Goal: Information Seeking & Learning: Find specific fact

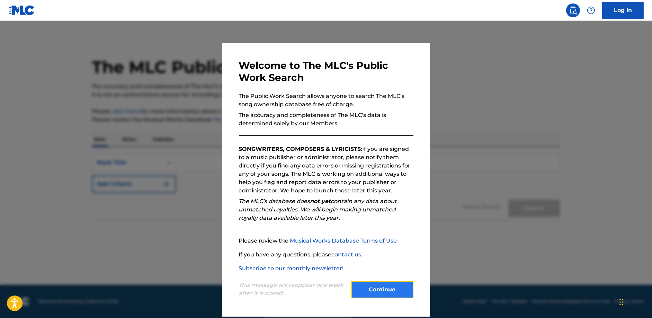
click at [359, 284] on button "Continue" at bounding box center [382, 289] width 62 height 17
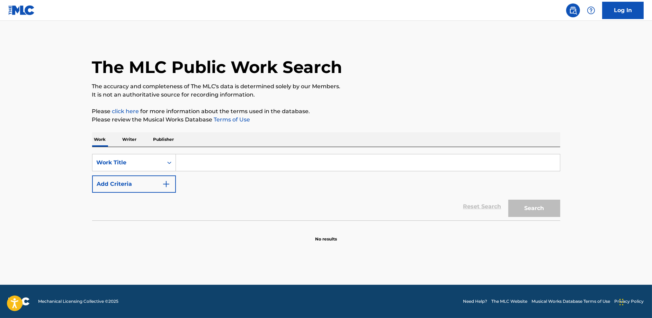
click at [196, 167] on input "Search Form" at bounding box center [368, 162] width 384 height 17
type input "tres palmas"
click at [508, 200] on button "Search" at bounding box center [534, 208] width 52 height 17
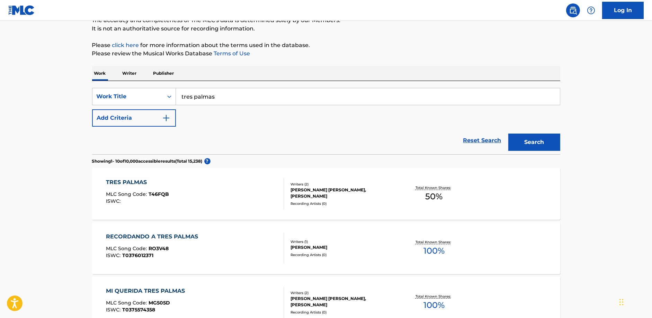
scroll to position [67, 0]
click at [181, 201] on div "TRES PALMAS MLC Song Code : T46FQB ISWC :" at bounding box center [195, 193] width 178 height 31
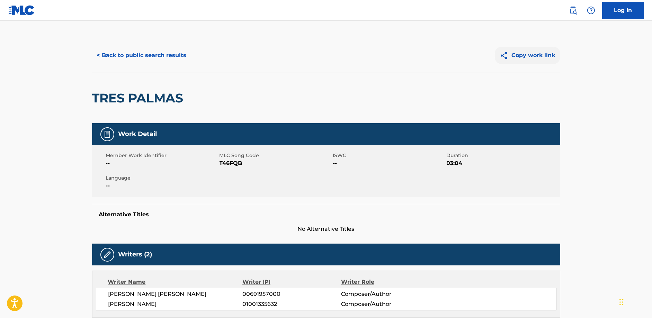
click at [538, 56] on button "Copy work link" at bounding box center [527, 55] width 65 height 17
click at [168, 61] on button "< Back to public search results" at bounding box center [141, 55] width 99 height 17
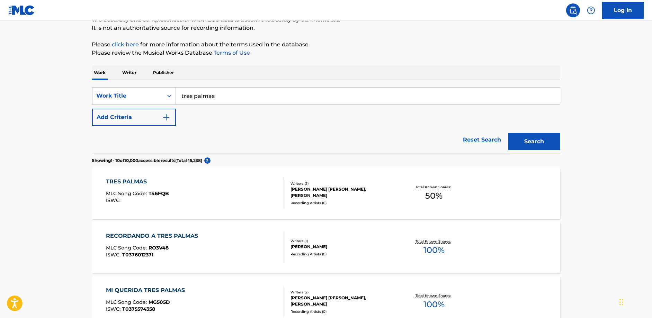
click at [223, 101] on input "tres palmas" at bounding box center [368, 96] width 384 height 17
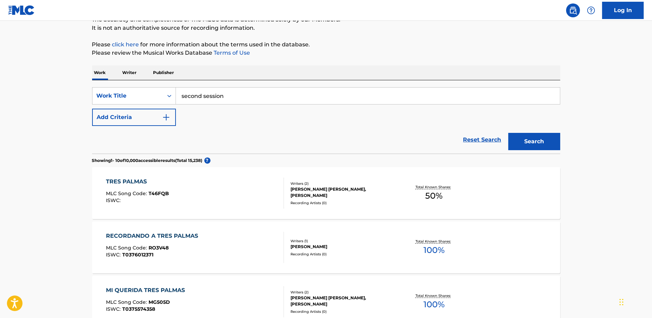
type input "second session"
click at [508, 133] on button "Search" at bounding box center [534, 141] width 52 height 17
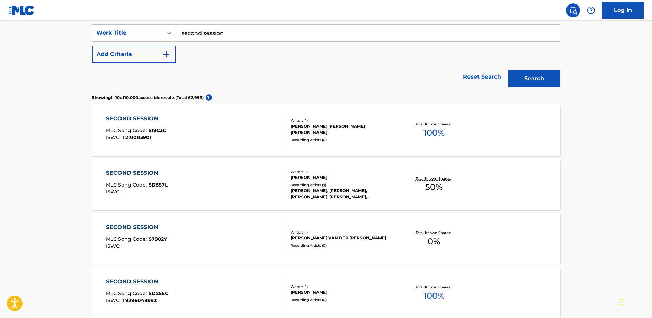
scroll to position [111, 0]
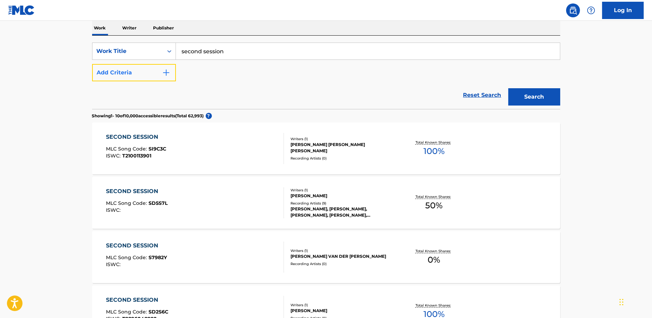
click at [153, 74] on button "Add Criteria" at bounding box center [134, 72] width 84 height 17
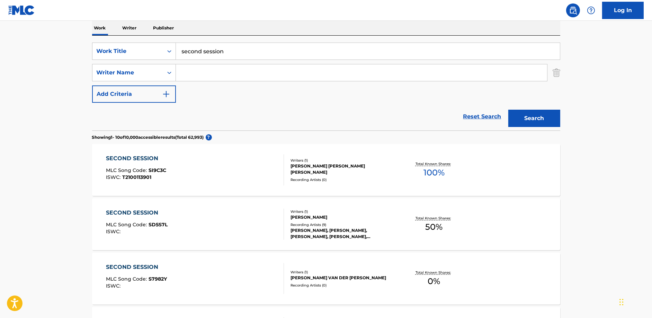
click at [217, 73] on input "Search Form" at bounding box center [361, 72] width 371 height 17
type input "[PERSON_NAME]"
click at [508, 110] on button "Search" at bounding box center [534, 118] width 52 height 17
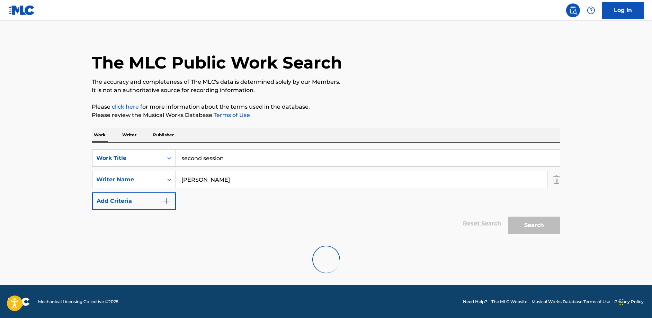
scroll to position [58, 0]
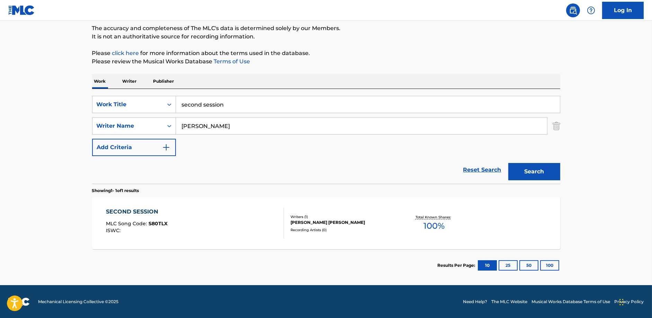
click at [233, 218] on div "SECOND SESSION MLC Song Code : S80TLX ISWC :" at bounding box center [195, 223] width 178 height 31
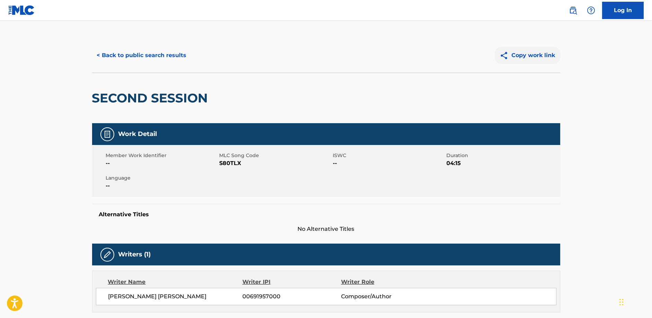
click at [523, 50] on button "Copy work link" at bounding box center [527, 55] width 65 height 17
click at [172, 51] on button "< Back to public search results" at bounding box center [141, 55] width 99 height 17
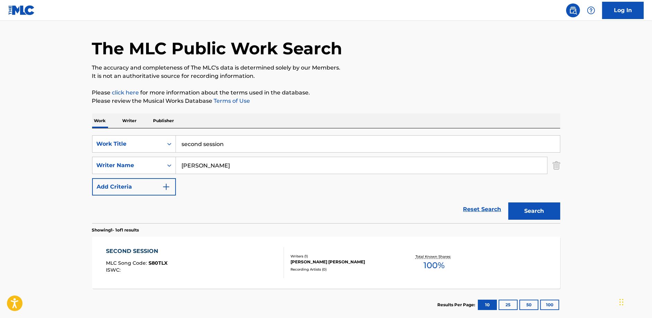
click at [211, 142] on input "second session" at bounding box center [368, 144] width 384 height 17
paste input "everybody in the world"
type input "everybody in the world"
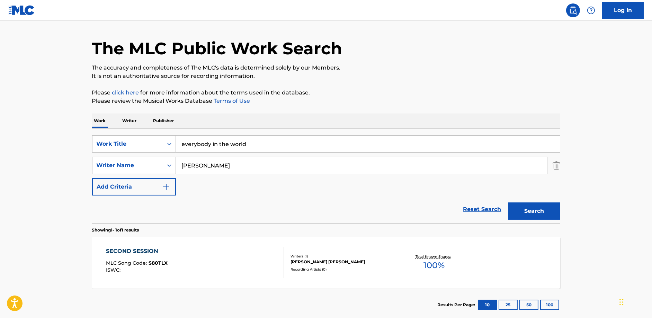
click at [508, 203] on button "Search" at bounding box center [534, 211] width 52 height 17
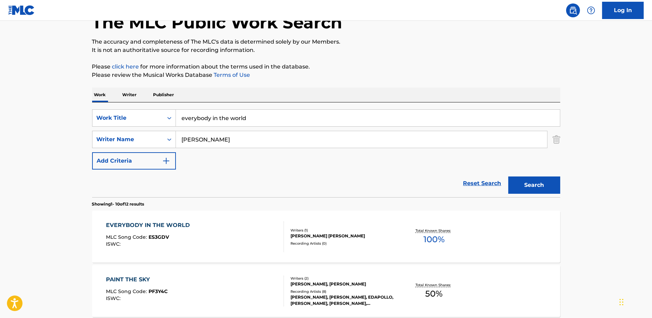
scroll to position [63, 0]
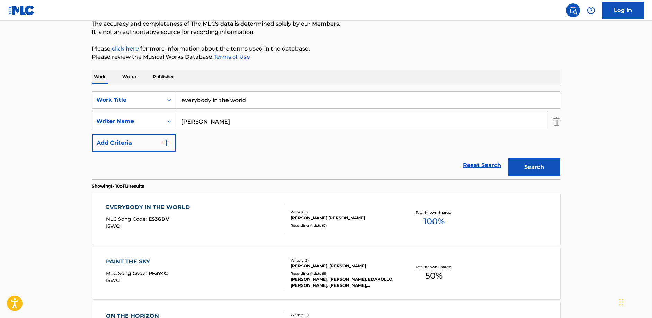
click at [210, 214] on div "EVERYBODY IN THE WORLD MLC Song Code : ES3GDV ISWC :" at bounding box center [195, 218] width 178 height 31
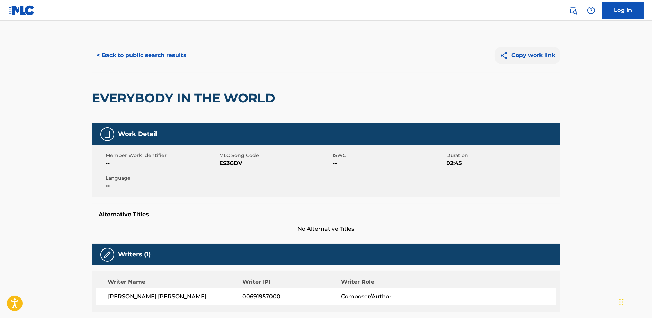
click at [538, 56] on button "Copy work link" at bounding box center [527, 55] width 65 height 17
click at [142, 57] on button "< Back to public search results" at bounding box center [141, 55] width 99 height 17
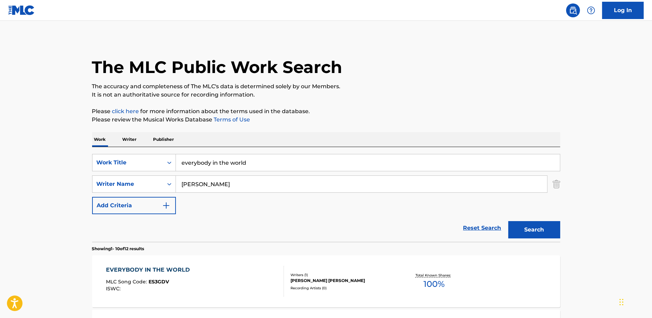
scroll to position [63, 0]
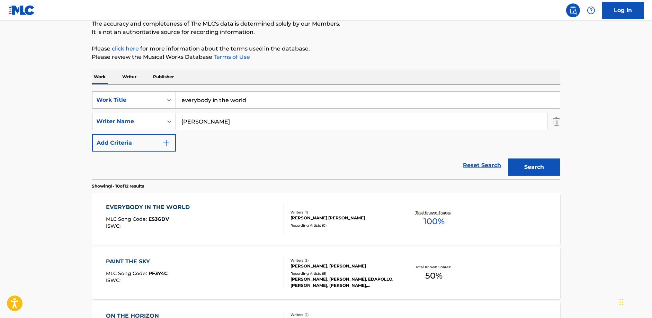
click at [227, 109] on div "SearchWithCriteria374f4ec9-5ea0-4f22-a7fc-b7b9cf3ce89c Work Title everybody in …" at bounding box center [326, 121] width 468 height 60
click at [227, 100] on input "everybody in the world" at bounding box center [368, 100] width 384 height 17
click at [508, 159] on button "Search" at bounding box center [534, 167] width 52 height 17
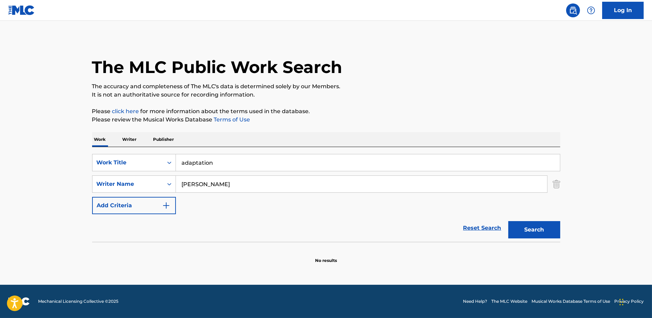
scroll to position [0, 0]
type input "adaptations"
click at [508, 221] on button "Search" at bounding box center [534, 229] width 52 height 17
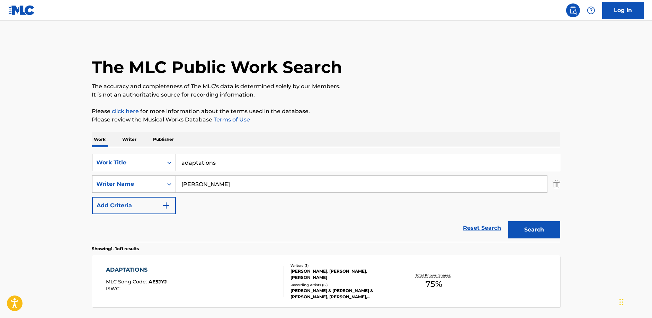
click at [213, 274] on div "ADAPTATIONS MLC Song Code : AE5JYJ ISWC :" at bounding box center [195, 281] width 178 height 31
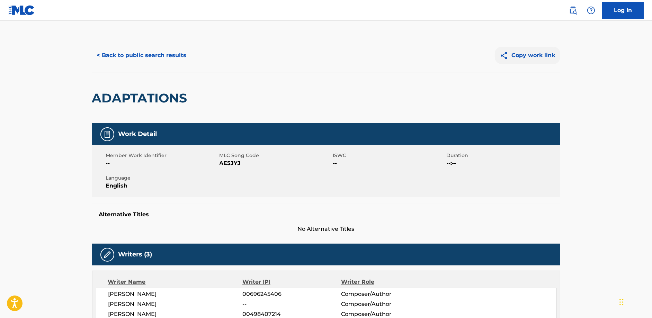
click at [529, 54] on button "Copy work link" at bounding box center [527, 55] width 65 height 17
click at [141, 57] on button "< Back to public search results" at bounding box center [141, 55] width 99 height 17
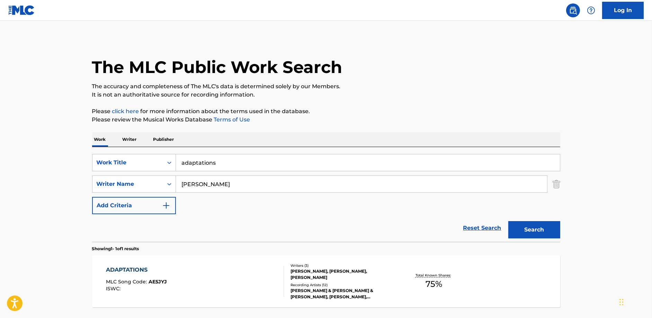
click at [256, 161] on input "adaptations" at bounding box center [368, 162] width 384 height 17
type input "clouds"
click at [508, 221] on button "Search" at bounding box center [534, 229] width 52 height 17
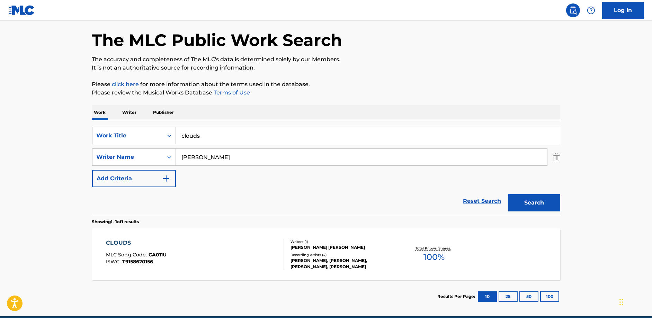
scroll to position [29, 0]
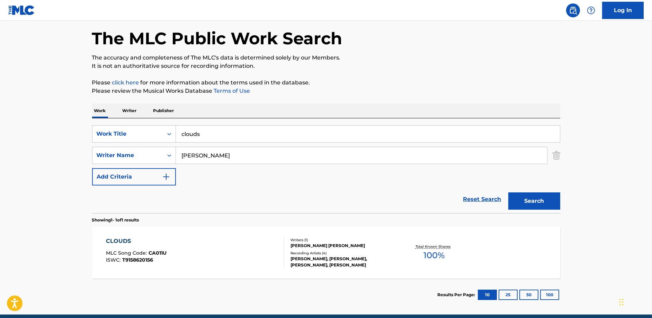
click at [248, 230] on div "CLOUDS MLC Song Code : CA011U ISWC : T9158620156 Writers ( 1 ) [PERSON_NAME] [P…" at bounding box center [326, 253] width 468 height 52
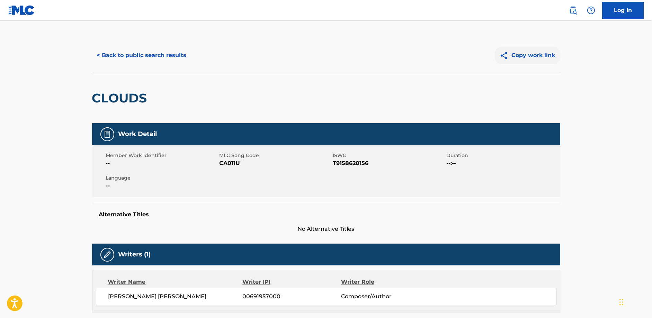
click at [542, 50] on button "Copy work link" at bounding box center [527, 55] width 65 height 17
click at [174, 56] on button "< Back to public search results" at bounding box center [141, 55] width 99 height 17
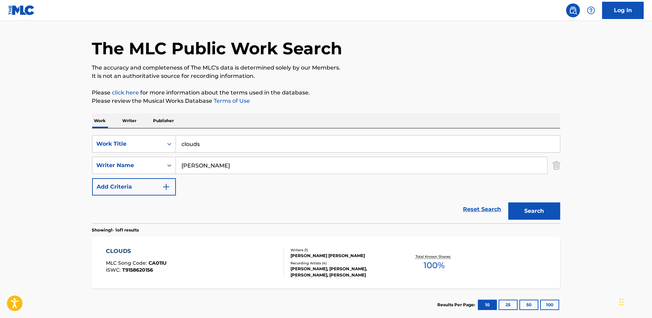
click at [220, 139] on input "clouds" at bounding box center [368, 144] width 384 height 17
type input "back home"
click at [508, 203] on button "Search" at bounding box center [534, 211] width 52 height 17
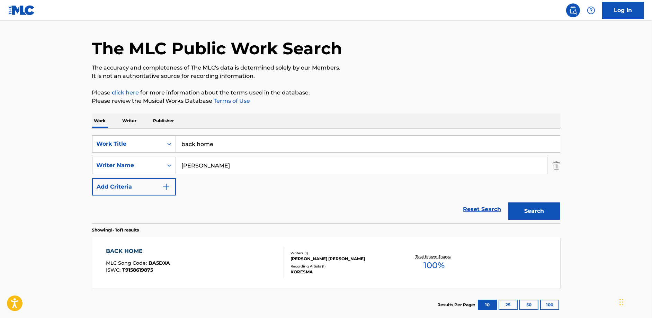
click at [190, 270] on div "BACK HOME MLC Song Code : BA5DXA ISWC : T9158619875" at bounding box center [195, 262] width 178 height 31
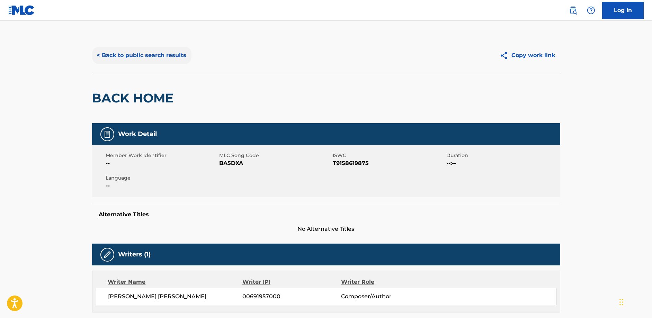
click at [144, 60] on button "< Back to public search results" at bounding box center [141, 55] width 99 height 17
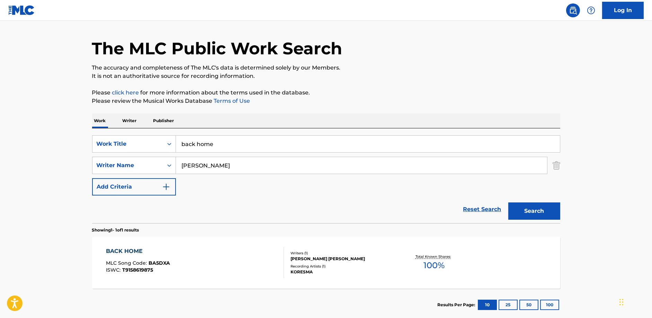
click at [244, 145] on input "back home" at bounding box center [368, 144] width 384 height 17
click at [325, 251] on div "Writers ( 1 )" at bounding box center [343, 253] width 105 height 5
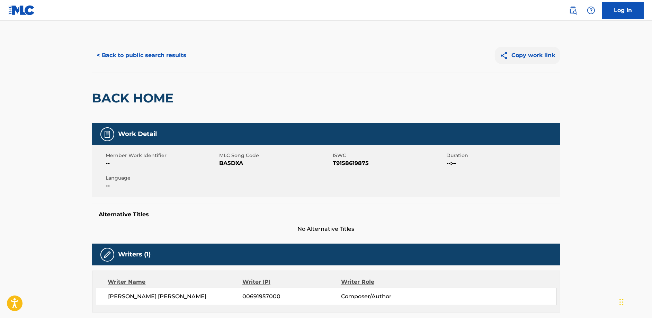
click at [526, 56] on button "Copy work link" at bounding box center [527, 55] width 65 height 17
click at [167, 56] on button "< Back to public search results" at bounding box center [141, 55] width 99 height 17
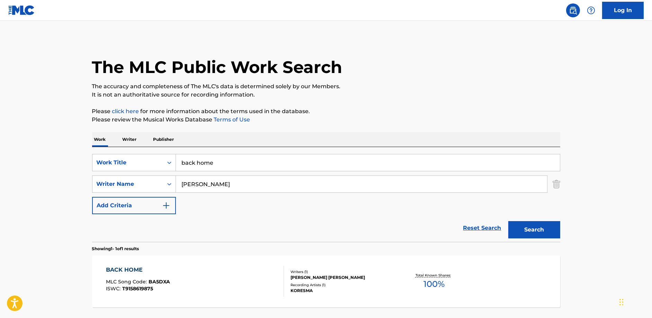
scroll to position [19, 0]
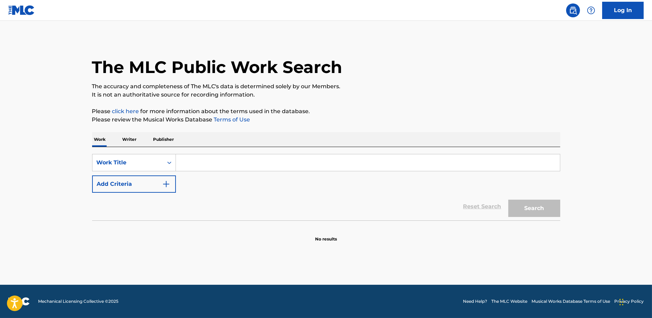
click at [236, 166] on input "Search Form" at bounding box center [368, 162] width 384 height 17
click at [126, 135] on p "Writer" at bounding box center [129, 139] width 18 height 15
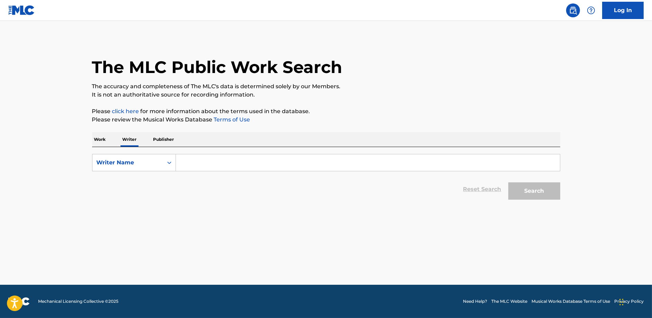
click at [222, 161] on input "Search Form" at bounding box center [368, 162] width 384 height 17
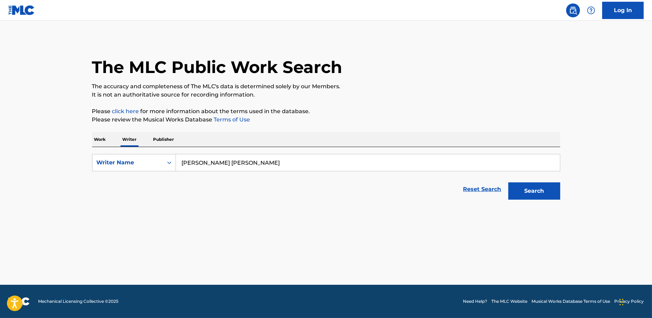
type input "ryan kevin lindberg"
click at [508, 182] on button "Search" at bounding box center [534, 190] width 52 height 17
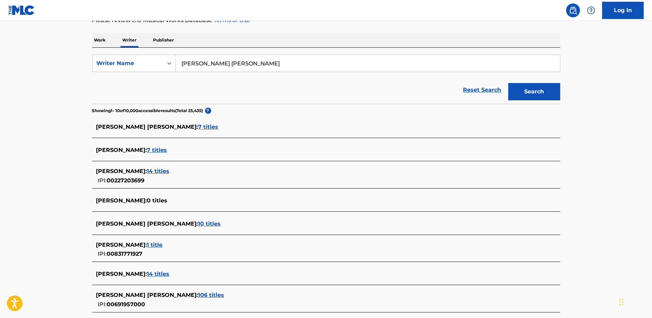
scroll to position [100, 0]
click at [198, 293] on span "106 titles" at bounding box center [211, 295] width 26 height 7
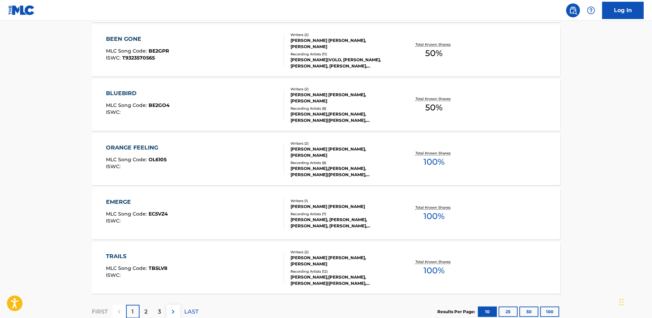
scroll to position [477, 0]
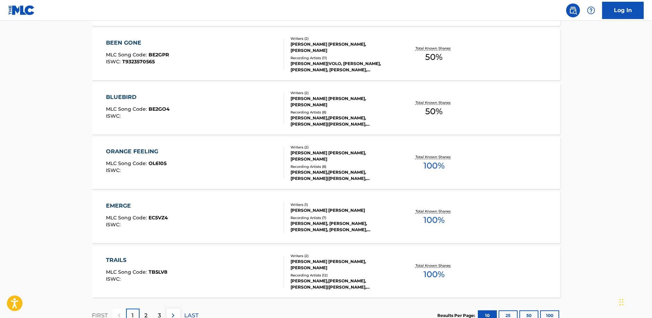
click at [244, 111] on div "BLUEBIRD MLC Song Code : BE2GO4 ISWC :" at bounding box center [195, 108] width 178 height 31
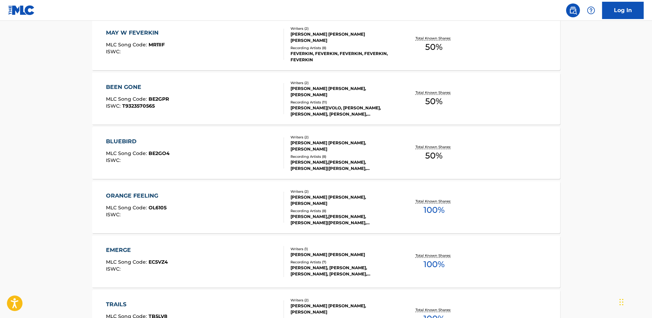
scroll to position [529, 0]
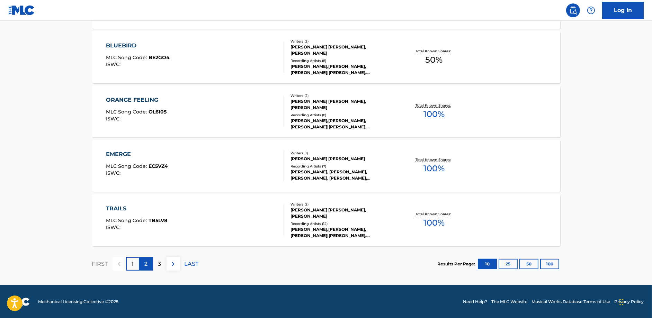
click at [147, 262] on p "2" at bounding box center [146, 264] width 3 height 8
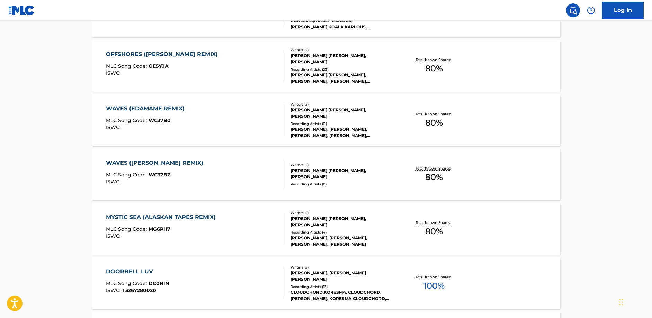
scroll to position [302, 0]
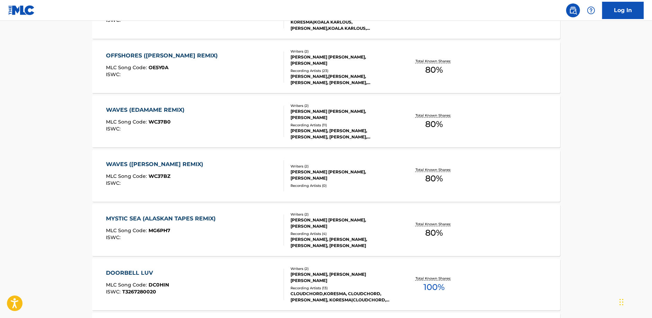
click at [200, 126] on div "WAVES (EDAMAME REMIX) MLC Song Code : WC37B0 ISWC :" at bounding box center [195, 121] width 178 height 31
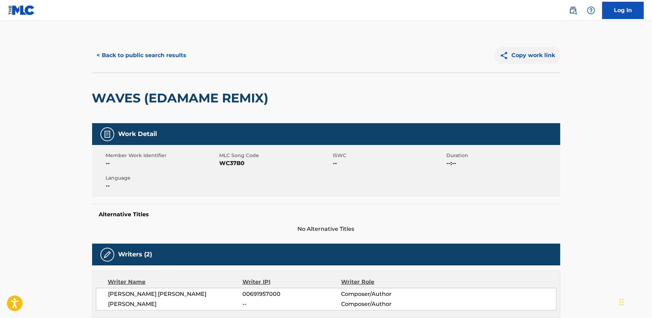
click at [531, 60] on button "Copy work link" at bounding box center [527, 55] width 65 height 17
click at [162, 52] on button "< Back to public search results" at bounding box center [141, 55] width 99 height 17
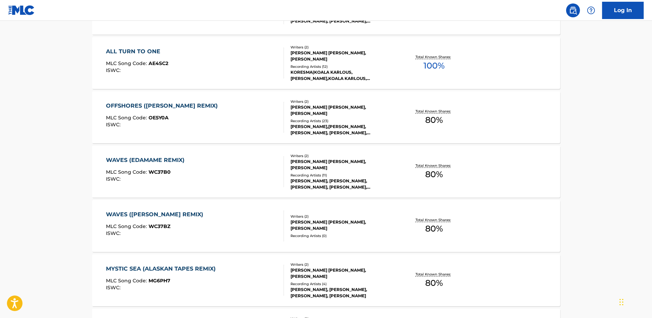
scroll to position [474, 0]
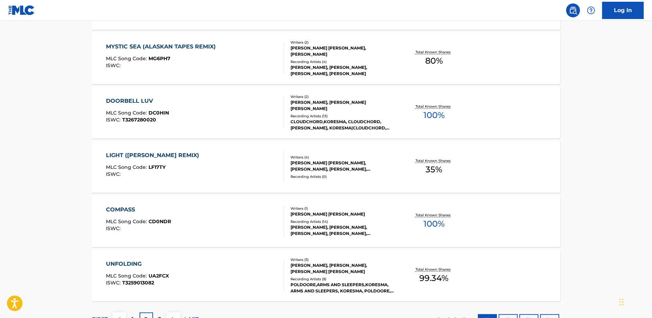
click at [188, 216] on div "COMPASS MLC Song Code : CD0NDR ISWC :" at bounding box center [195, 221] width 178 height 31
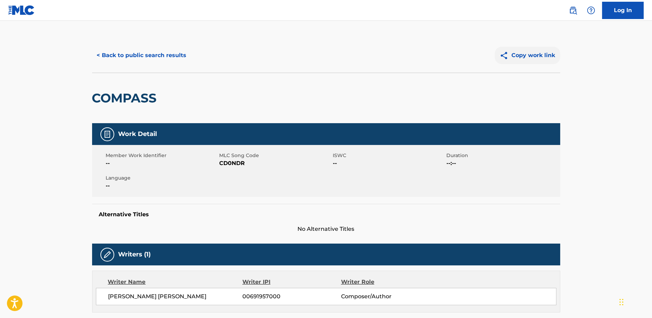
click at [539, 56] on button "Copy work link" at bounding box center [527, 55] width 65 height 17
click at [144, 45] on div "< Back to public search results Copy work link" at bounding box center [326, 55] width 468 height 35
click at [144, 54] on button "< Back to public search results" at bounding box center [141, 55] width 99 height 17
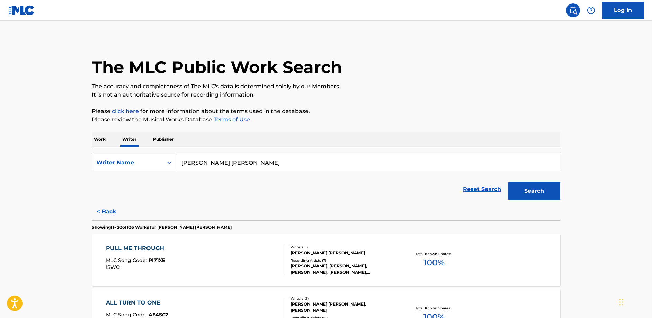
click at [100, 142] on p "Work" at bounding box center [100, 139] width 16 height 15
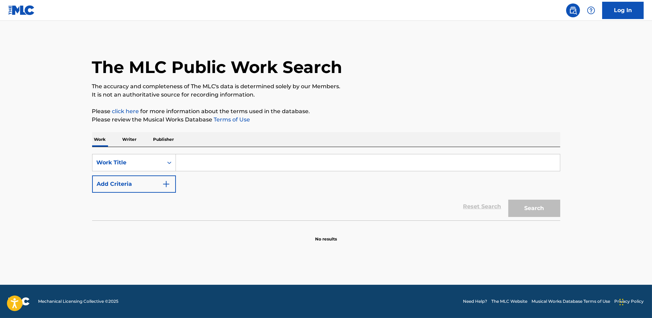
click at [215, 163] on input "Search Form" at bounding box center [368, 162] width 384 height 17
type input "wait and see"
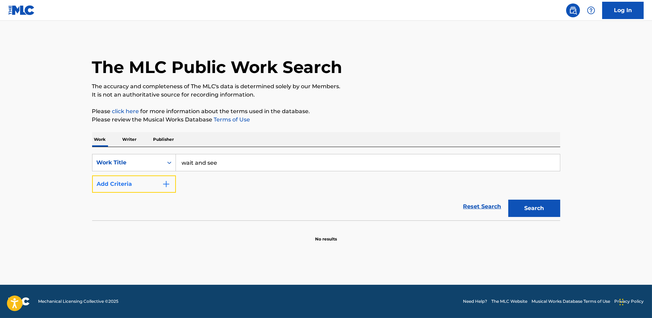
click at [156, 185] on button "Add Criteria" at bounding box center [134, 184] width 84 height 17
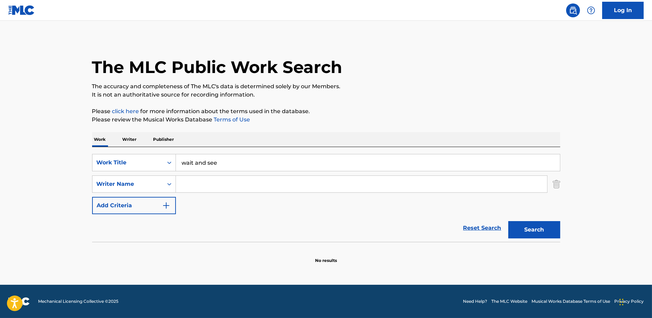
click at [203, 180] on input "Search Form" at bounding box center [361, 184] width 371 height 17
click at [508, 221] on button "Search" at bounding box center [534, 229] width 52 height 17
type input "[PERSON_NAME]"
click at [508, 221] on button "Search" at bounding box center [534, 229] width 52 height 17
click at [225, 164] on input "wait and see" at bounding box center [368, 162] width 384 height 17
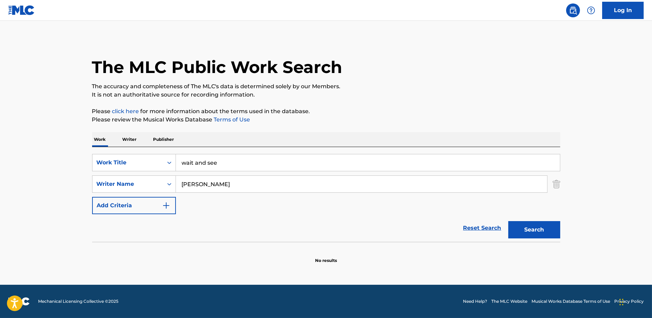
click at [225, 164] on input "wait and see" at bounding box center [368, 162] width 384 height 17
type input "at first"
click at [508, 221] on button "Search" at bounding box center [534, 229] width 52 height 17
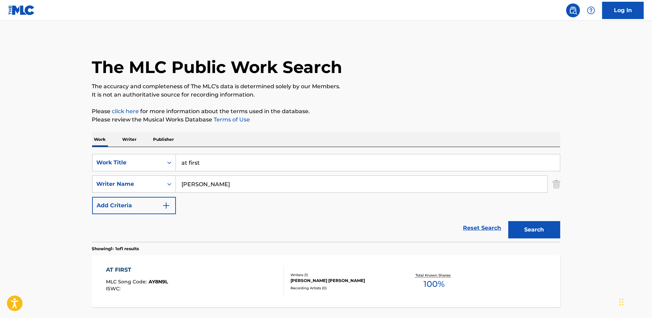
click at [223, 260] on div "AT FIRST MLC Song Code : AY8N9L ISWC : Writers ( 1 ) RYAN KEVIN LINDBERG Record…" at bounding box center [326, 282] width 468 height 52
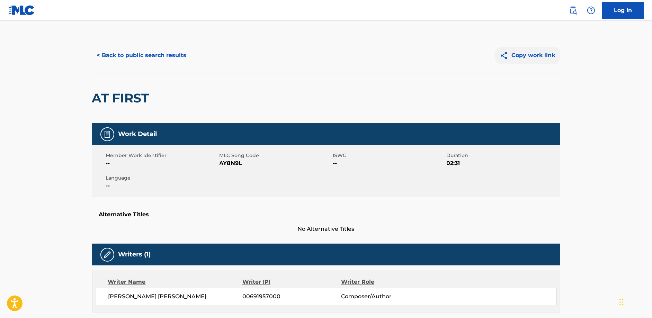
click at [516, 59] on button "Copy work link" at bounding box center [527, 55] width 65 height 17
click at [148, 53] on button "< Back to public search results" at bounding box center [141, 55] width 99 height 17
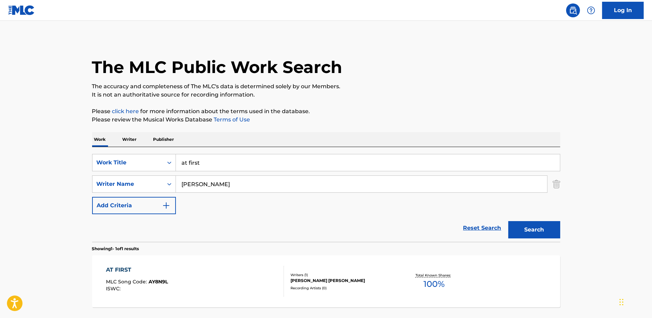
click at [213, 163] on input "at first" at bounding box center [368, 162] width 384 height 17
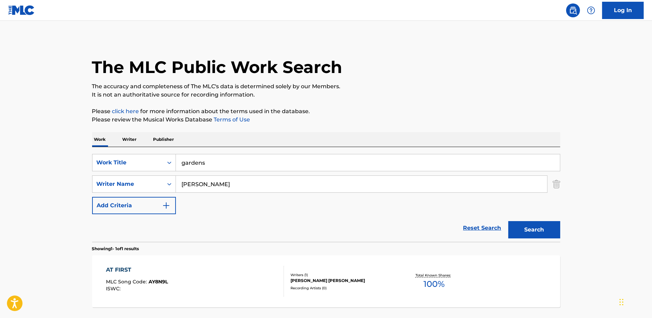
type input "gardens"
click at [508, 221] on button "Search" at bounding box center [534, 229] width 52 height 17
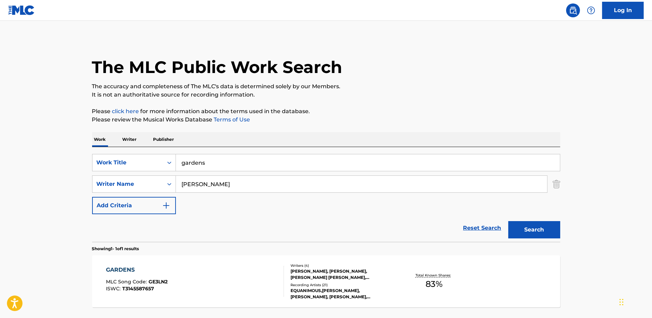
click at [235, 275] on div "GARDENS MLC Song Code : GE3LN2 ISWC : T3145587657" at bounding box center [195, 281] width 178 height 31
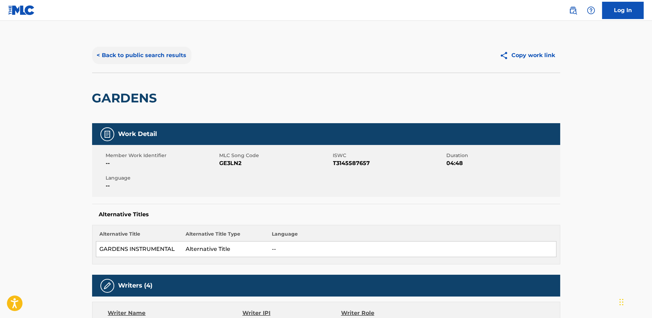
click at [146, 55] on button "< Back to public search results" at bounding box center [141, 55] width 99 height 17
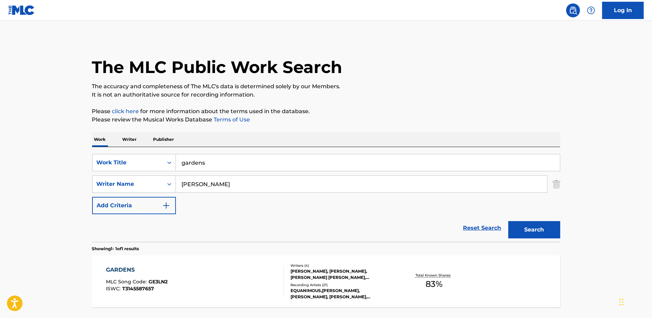
click at [199, 158] on input "gardens" at bounding box center [368, 162] width 384 height 17
type input "close your eyes"
click at [508, 221] on button "Search" at bounding box center [534, 229] width 52 height 17
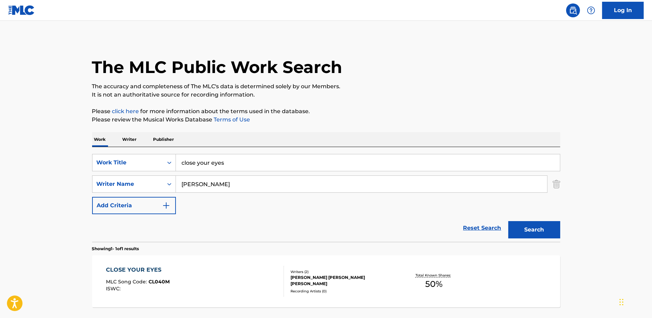
click at [191, 272] on div "CLOSE YOUR EYES MLC Song Code : CL040M ISWC :" at bounding box center [195, 281] width 178 height 31
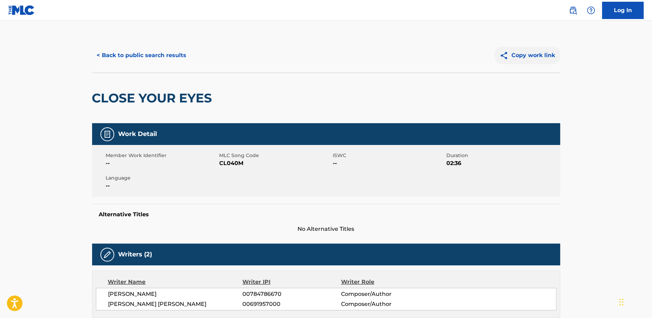
click at [529, 52] on button "Copy work link" at bounding box center [527, 55] width 65 height 17
click at [131, 60] on button "< Back to public search results" at bounding box center [141, 55] width 99 height 17
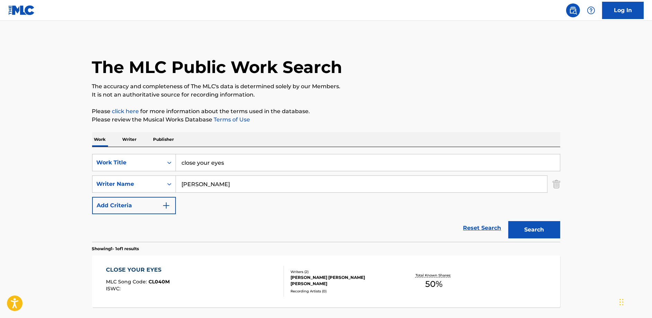
click at [231, 164] on input "close your eyes" at bounding box center [368, 162] width 384 height 17
type input "folds"
click at [508, 221] on button "Search" at bounding box center [534, 229] width 52 height 17
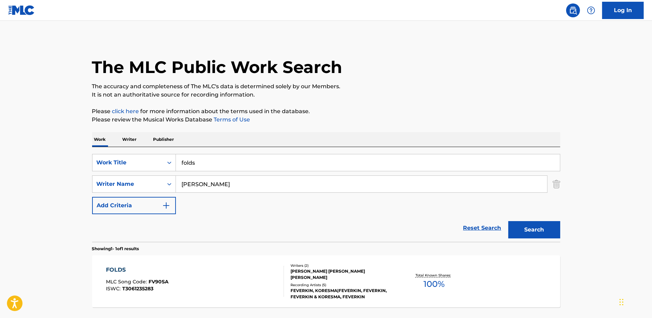
click at [222, 269] on div "FOLDS MLC Song Code : FV90SA ISWC : T3061235283" at bounding box center [195, 281] width 178 height 31
